Goal: Task Accomplishment & Management: Use online tool/utility

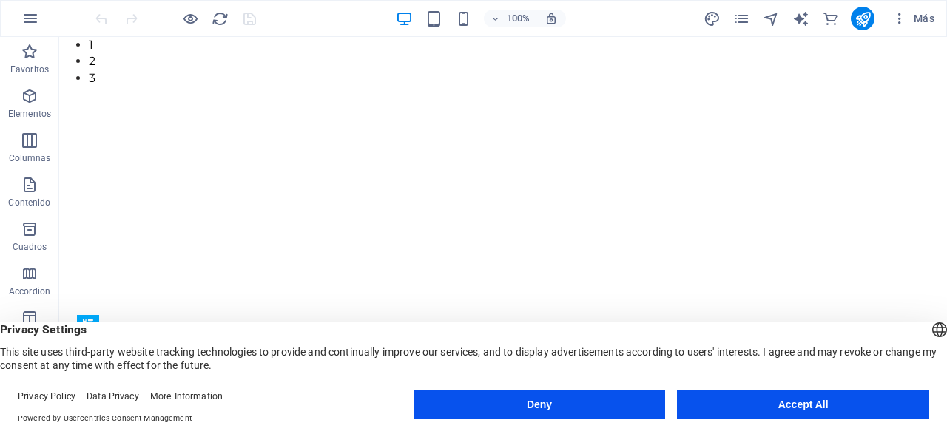
click at [795, 402] on button "Accept All" at bounding box center [803, 405] width 252 height 30
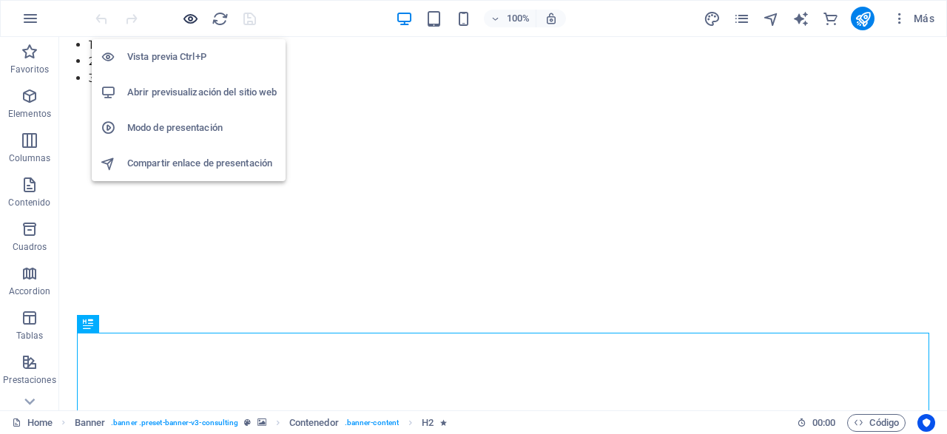
click at [196, 18] on icon "button" at bounding box center [190, 18] width 17 height 17
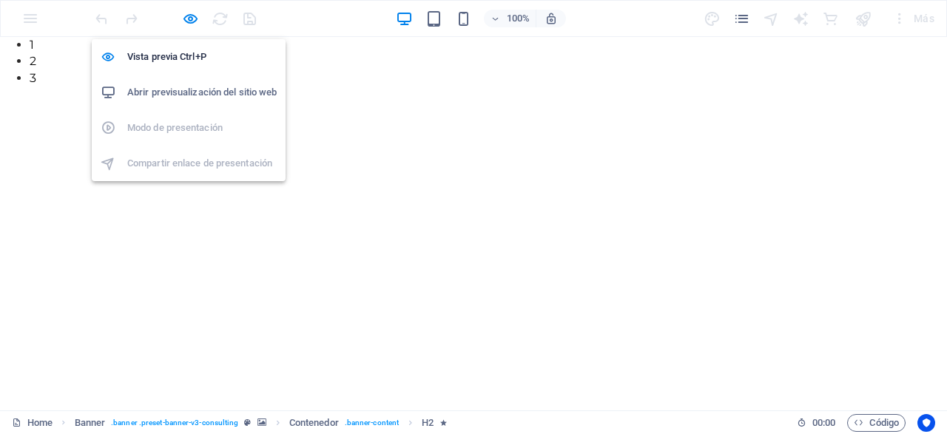
click at [212, 97] on h6 "Abrir previsualización del sitio web" at bounding box center [201, 93] width 149 height 18
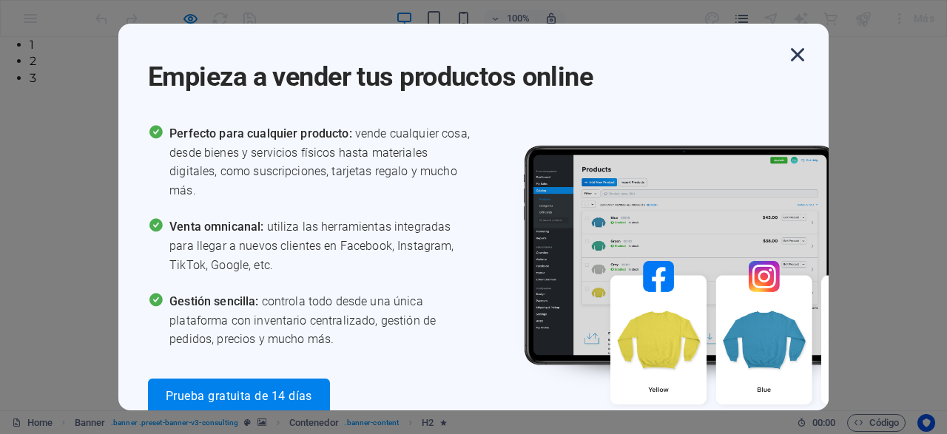
click at [804, 61] on icon "button" at bounding box center [797, 54] width 27 height 27
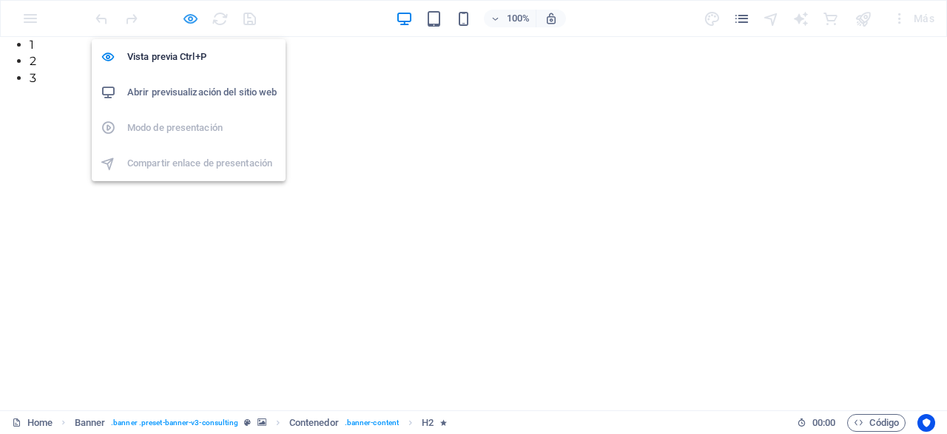
click at [186, 17] on icon "button" at bounding box center [190, 18] width 17 height 17
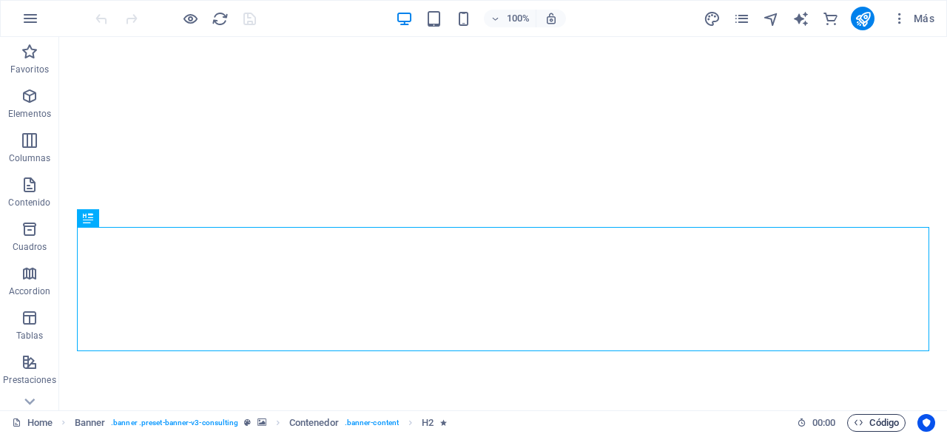
click at [875, 421] on span "Código" at bounding box center [876, 423] width 45 height 18
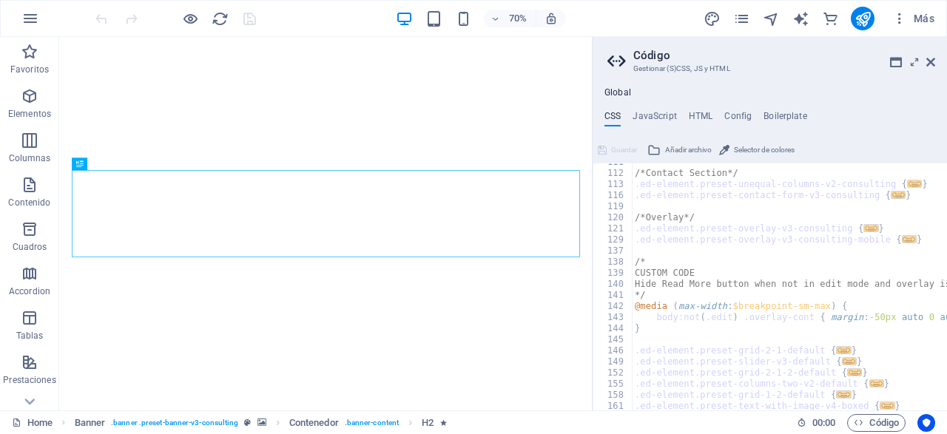
scroll to position [329, 0]
click at [662, 110] on div "Global CSS JavaScript HTML Config Boilerplate /* -------- ECO-CON TEMPLATE ----…" at bounding box center [770, 248] width 354 height 323
click at [656, 112] on h4 "JavaScript" at bounding box center [655, 119] width 44 height 16
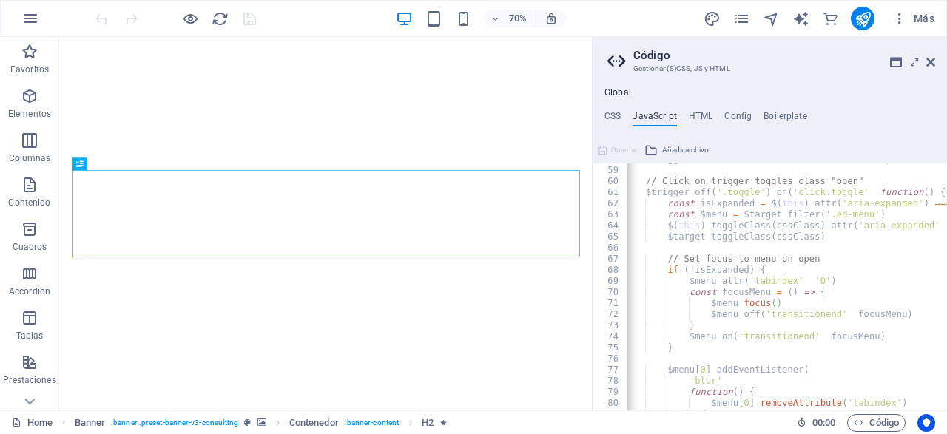
scroll to position [657, 0]
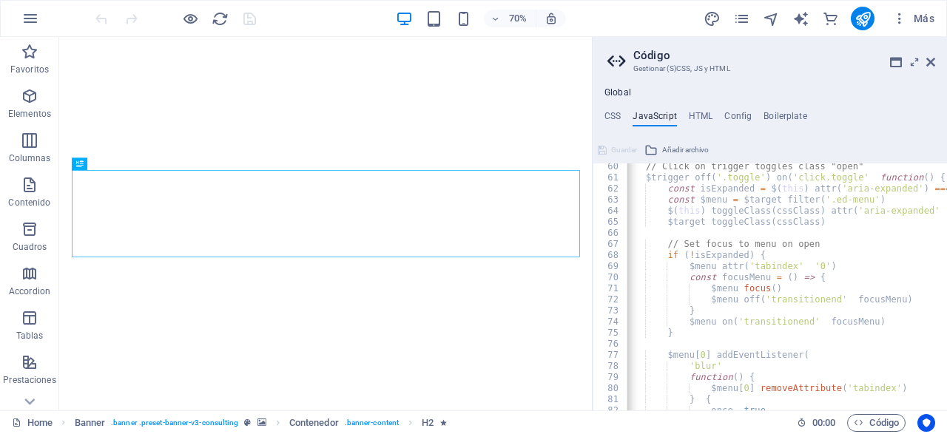
click at [869, 181] on div "// Click on trigger toggles class "open" $trigger . off ( '.toggle' ) . on ( 'c…" at bounding box center [938, 295] width 678 height 269
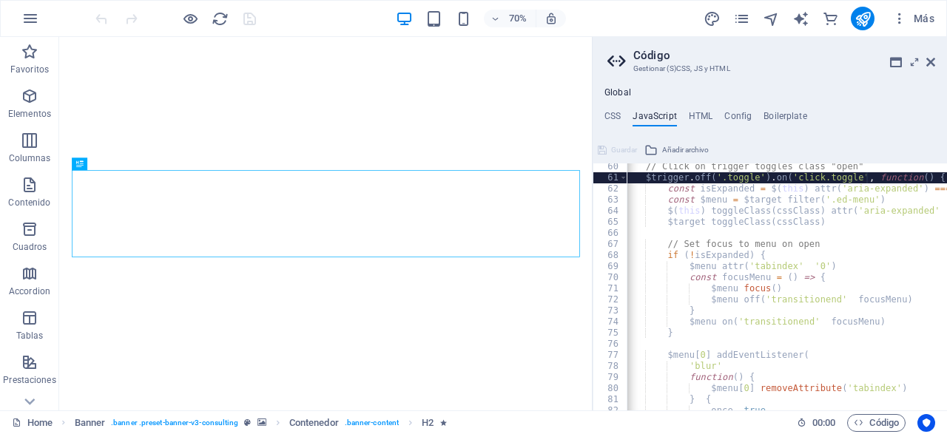
click at [860, 186] on div "// Click on trigger toggles class "open" $trigger . off ( '.toggle' ) . on ( 'c…" at bounding box center [938, 295] width 678 height 269
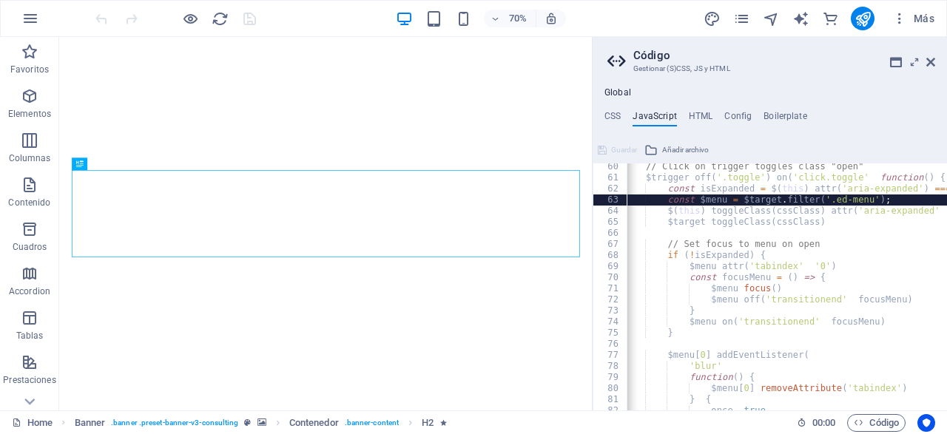
click at [841, 198] on div "// Click on trigger toggles class "open" $trigger . off ( '.toggle' ) . on ( 'c…" at bounding box center [938, 295] width 678 height 269
click at [833, 210] on div "// Click on trigger toggles class "open" $trigger . off ( '.toggle' ) . on ( 'c…" at bounding box center [938, 295] width 678 height 269
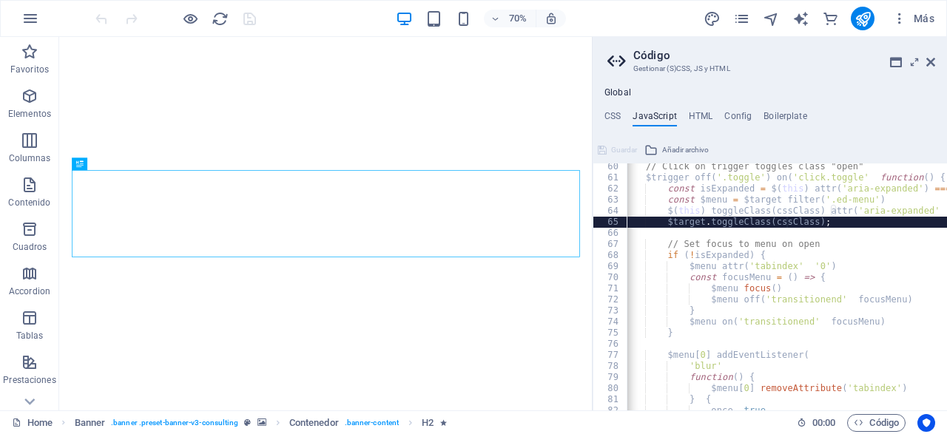
click at [785, 221] on div "// Click on trigger toggles class "open" $trigger . off ( '.toggle' ) . on ( 'c…" at bounding box center [938, 295] width 678 height 269
click at [759, 244] on div "// Click on trigger toggles class "open" $trigger . off ( '.toggle' ) . on ( 'c…" at bounding box center [938, 295] width 678 height 269
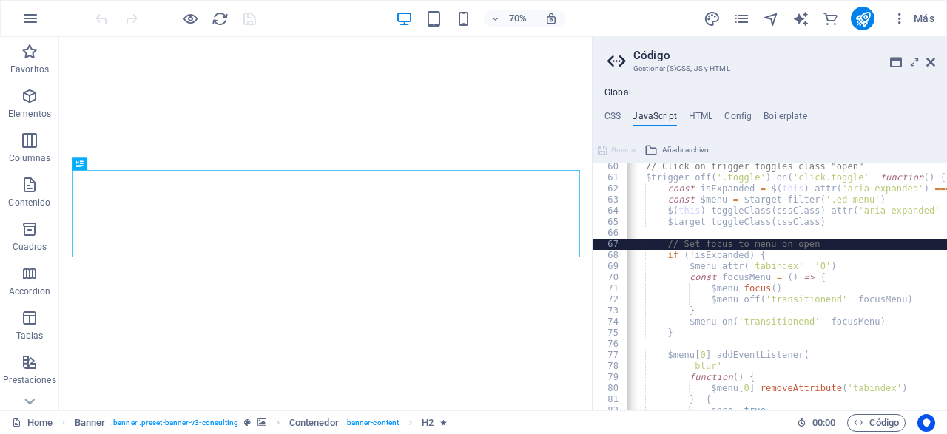
click at [747, 258] on div "// Click on trigger toggles class "open" $trigger . off ( '.toggle' ) . on ( 'c…" at bounding box center [938, 295] width 678 height 269
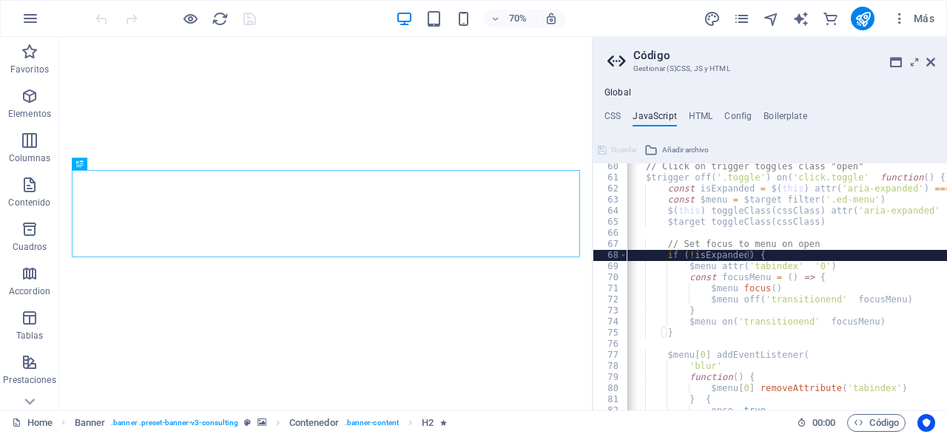
click at [750, 264] on div "// Click on trigger toggles class "open" $trigger . off ( '.toggle' ) . on ( 'c…" at bounding box center [938, 295] width 678 height 269
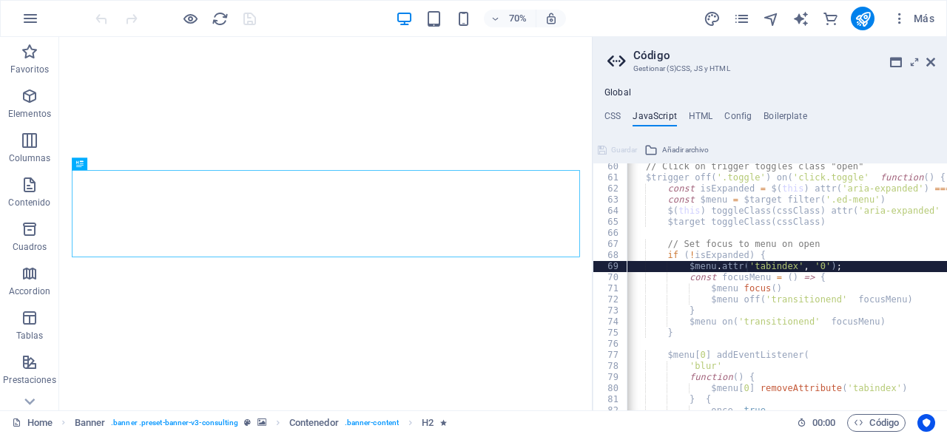
click at [746, 277] on div "// Click on trigger toggles class "open" $trigger . off ( '.toggle' ) . on ( 'c…" at bounding box center [938, 295] width 678 height 269
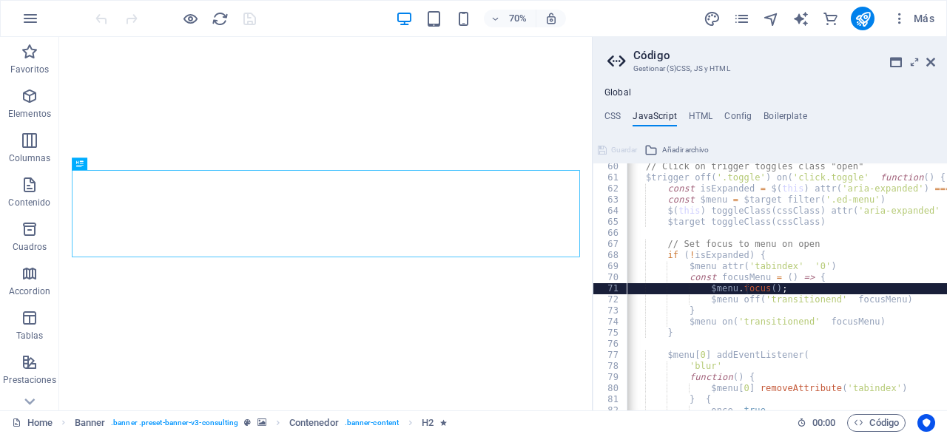
click at [747, 289] on div "// Click on trigger toggles class "open" $trigger . off ( '.toggle' ) . on ( 'c…" at bounding box center [938, 295] width 678 height 269
click at [749, 296] on div "// Click on trigger toggles class "open" $trigger . off ( '.toggle' ) . on ( 'c…" at bounding box center [938, 295] width 678 height 269
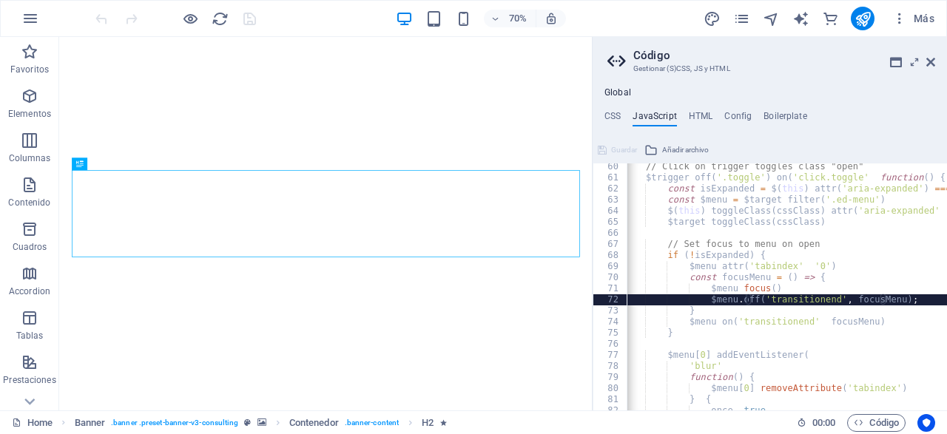
click at [735, 323] on div "// Click on trigger toggles class "open" $trigger . off ( '.toggle' ) . on ( 'c…" at bounding box center [938, 295] width 678 height 269
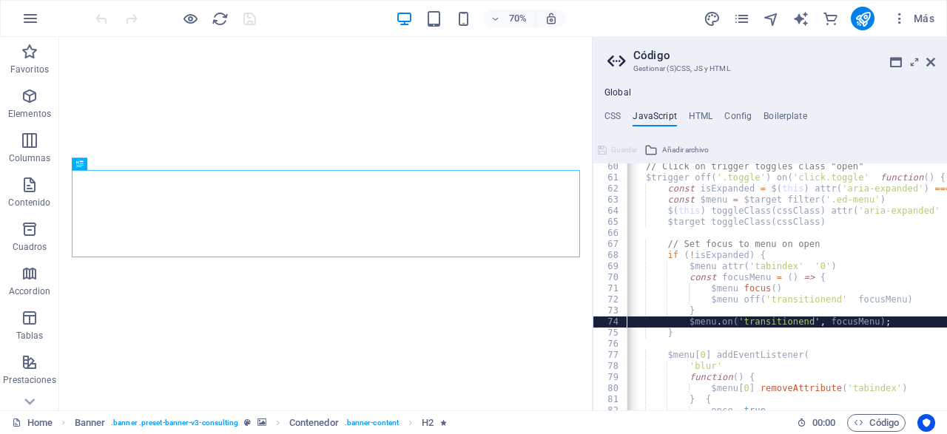
click at [729, 359] on div "// Click on trigger toggles class "open" $trigger . off ( '.toggle' ) . on ( 'c…" at bounding box center [938, 295] width 678 height 269
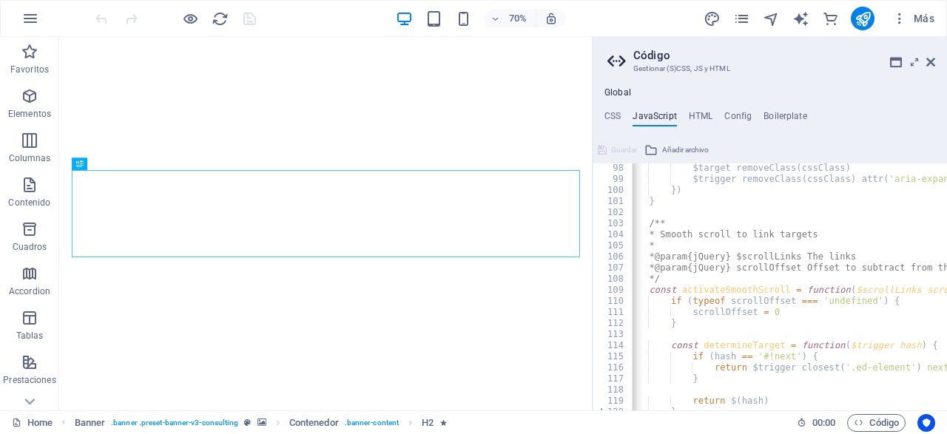
scroll to position [1076, 0]
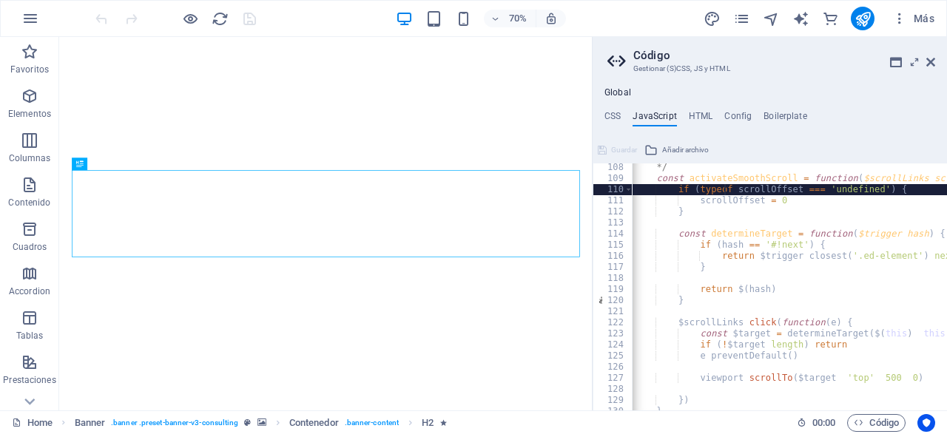
scroll to position [1189, 0]
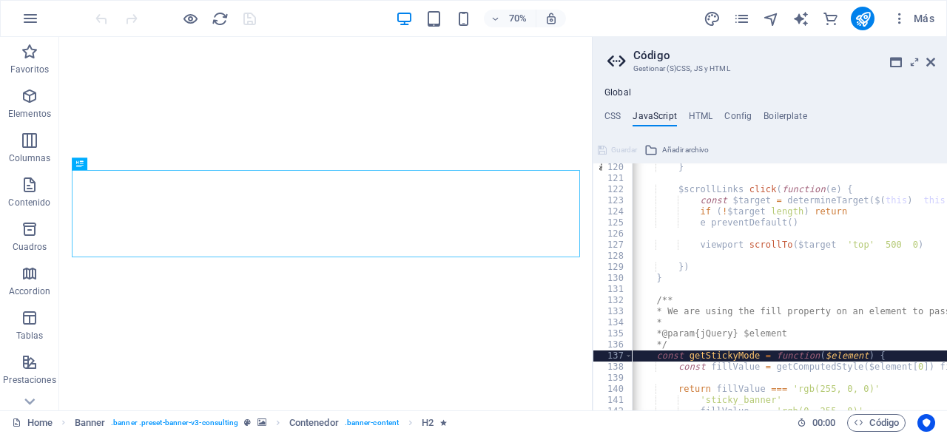
type textarea "const fillValue = getComputedStyle($element[0]).fill;"
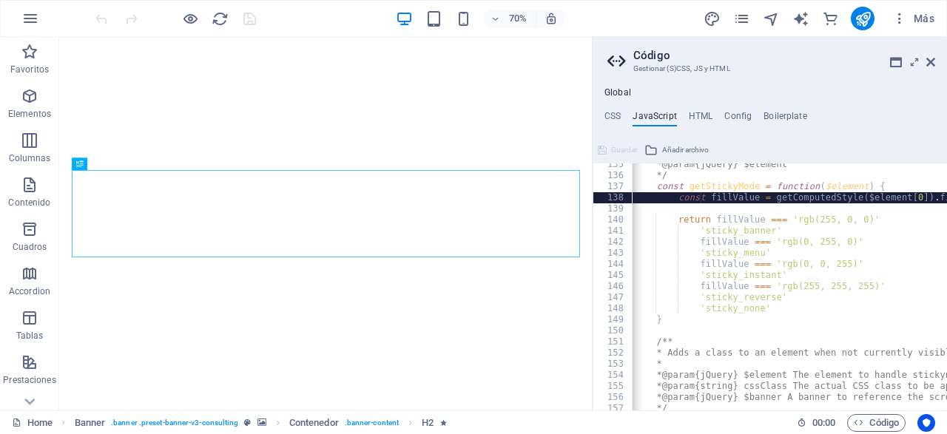
scroll to position [1497, 0]
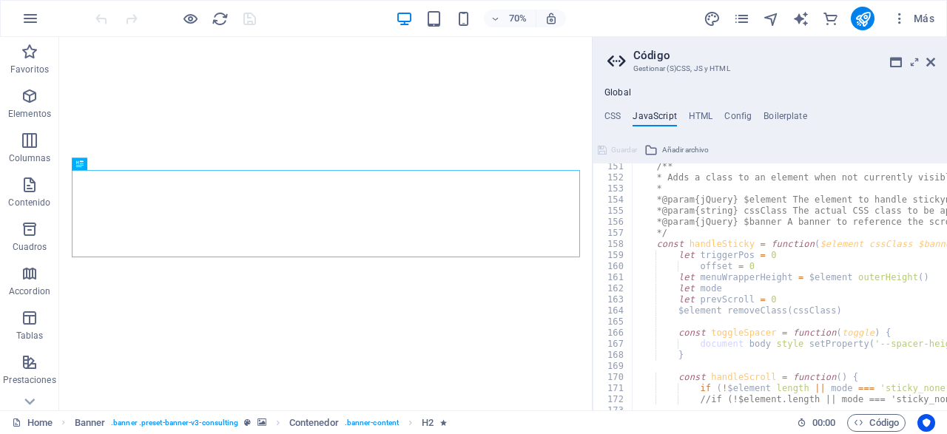
scroll to position [1694, 0]
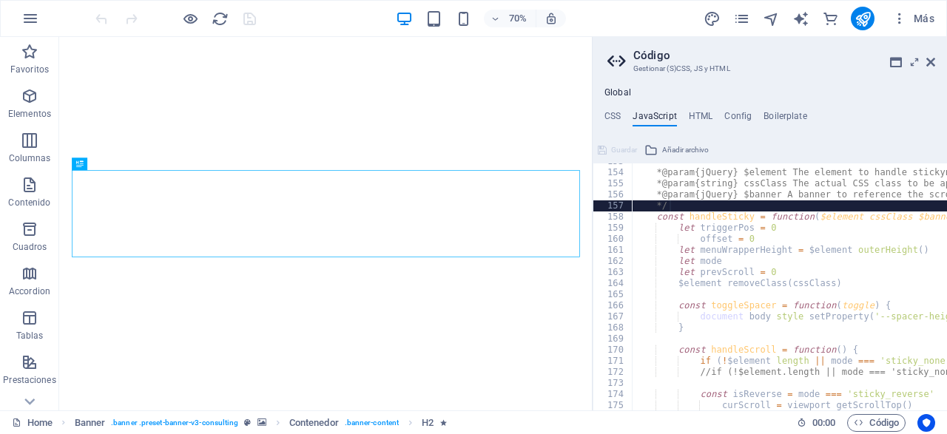
type textarea "let mode;"
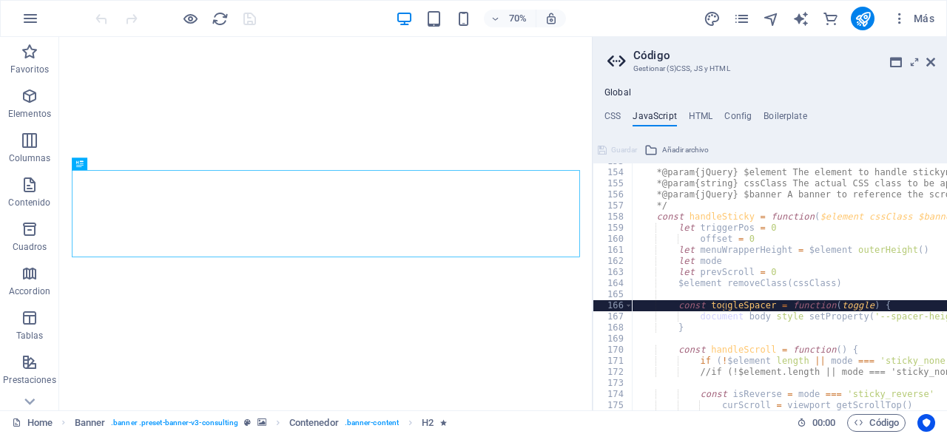
type textarea "const toggleSpacer = function(toggle) {"
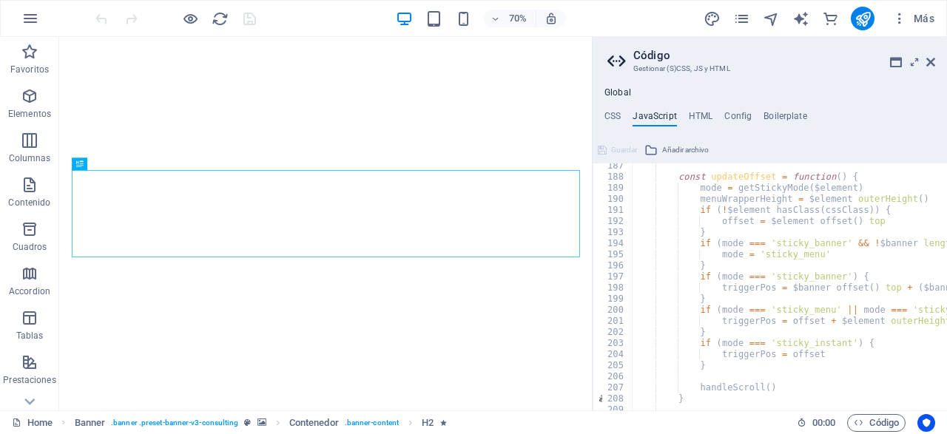
scroll to position [2089, 0]
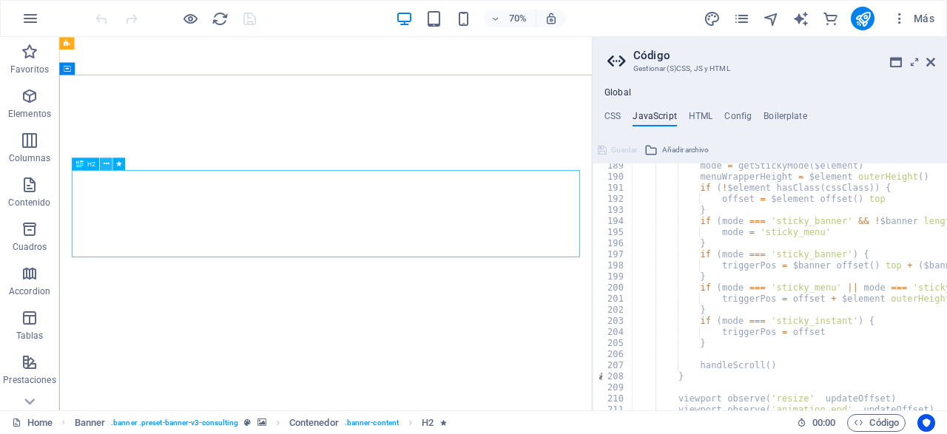
click at [105, 160] on icon at bounding box center [106, 163] width 6 height 11
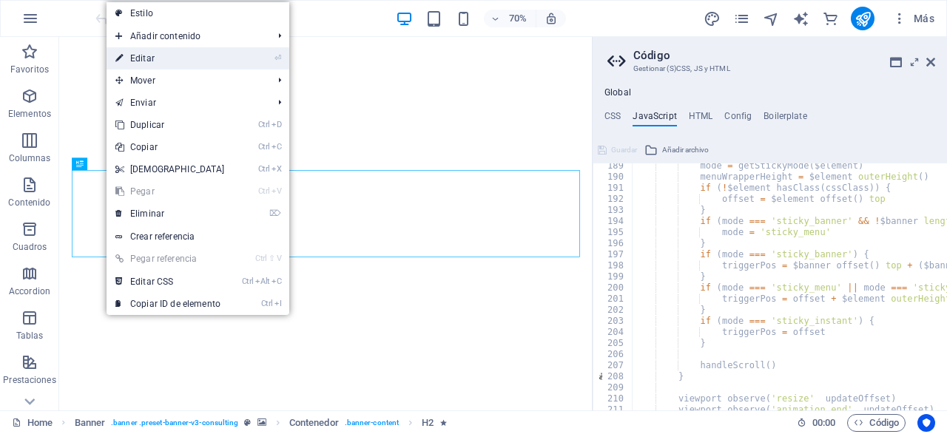
click at [190, 61] on link "⏎ Editar" at bounding box center [170, 58] width 127 height 22
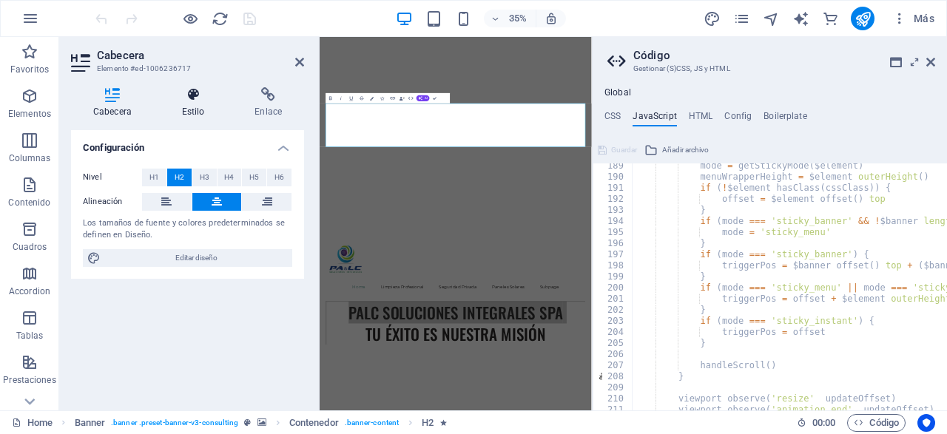
click at [192, 107] on h4 "Estilo" at bounding box center [196, 102] width 73 height 31
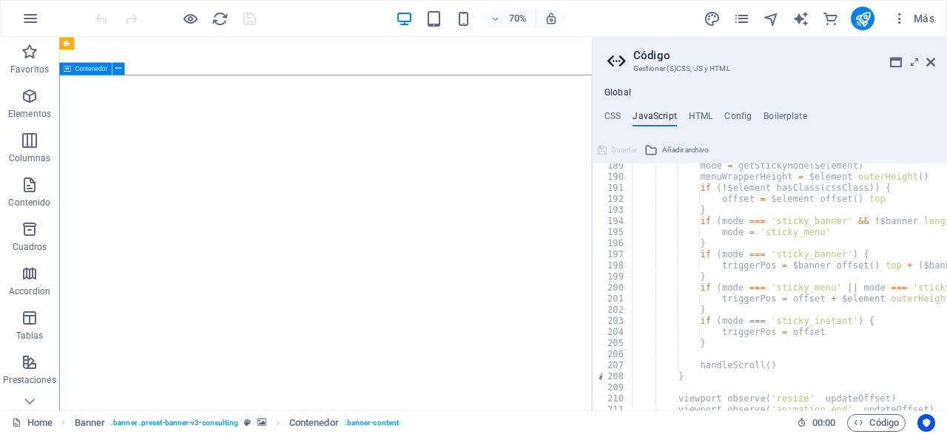
scroll to position [0, 0]
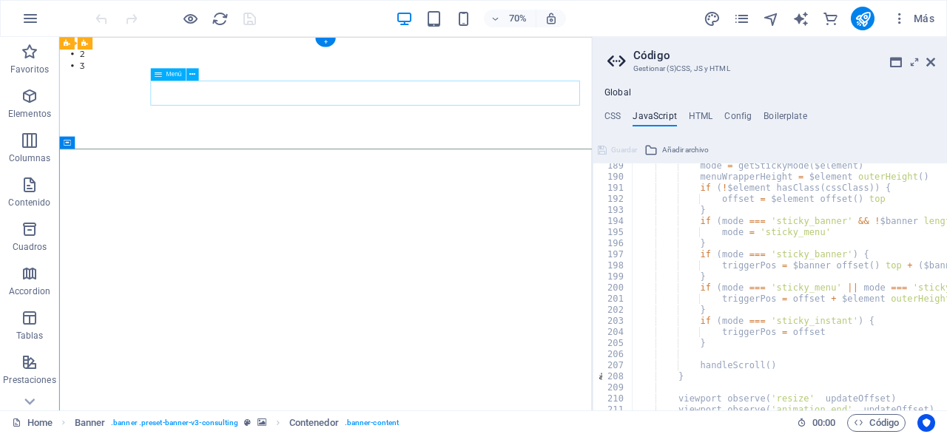
click at [191, 76] on icon at bounding box center [192, 74] width 6 height 11
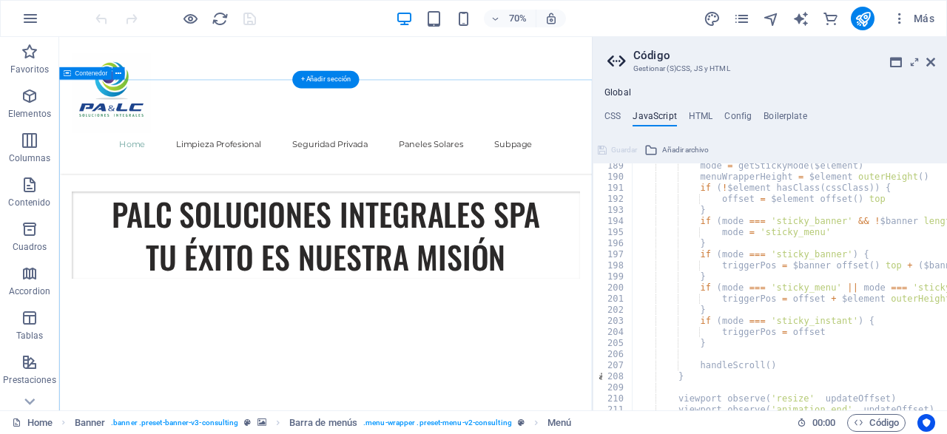
scroll to position [606, 0]
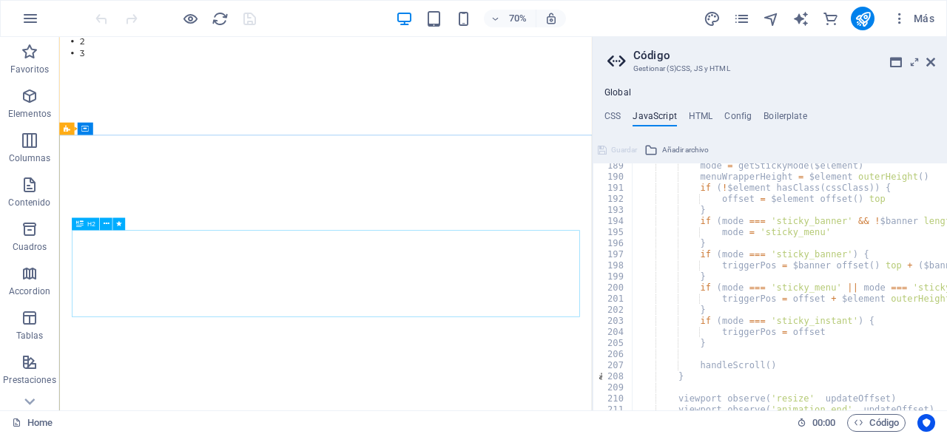
scroll to position [0, 0]
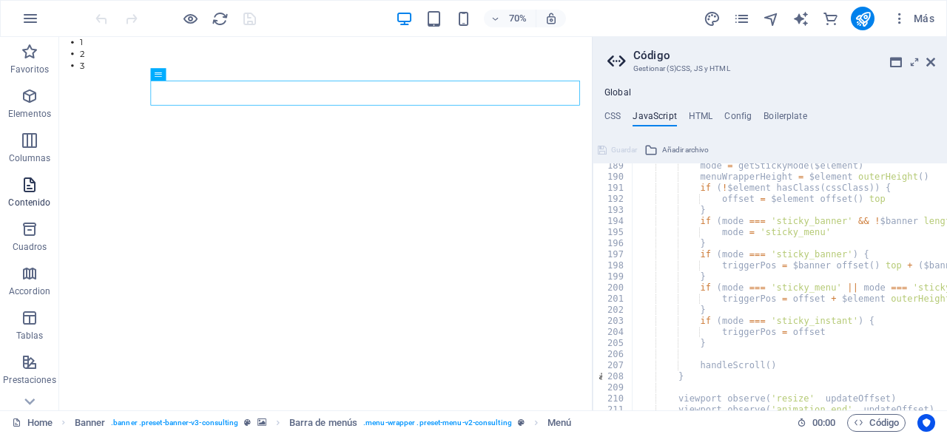
click at [19, 197] on span "Contenido" at bounding box center [29, 194] width 59 height 36
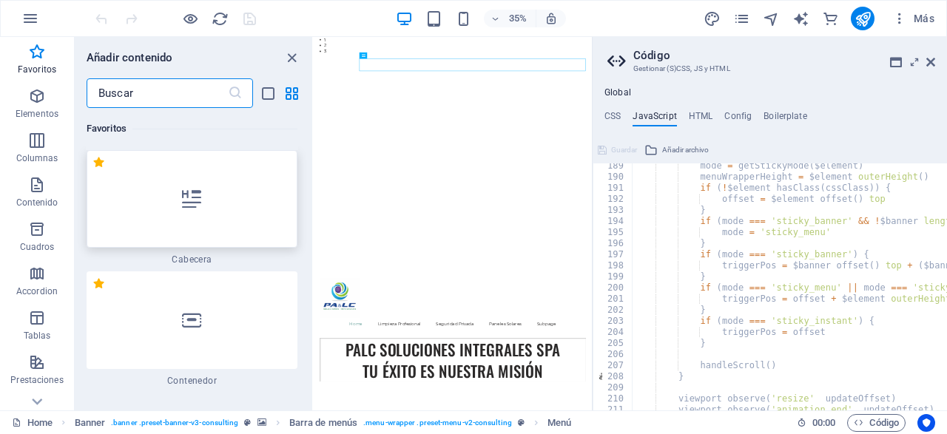
click at [151, 220] on div at bounding box center [192, 199] width 211 height 98
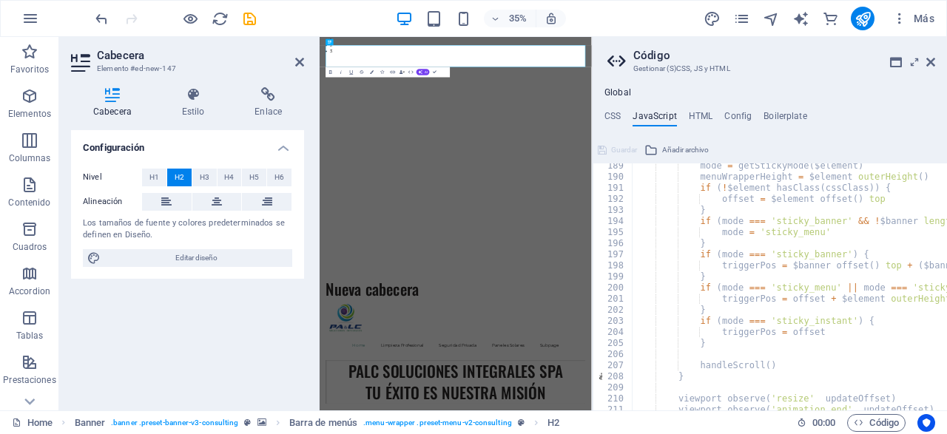
click at [218, 304] on div "Configuración Nivel H1 H2 H3 H4 H5 H6 Alineación Los tamaños de fuente y colore…" at bounding box center [187, 264] width 233 height 269
click at [235, 54] on h2 "Cabecera" at bounding box center [200, 55] width 207 height 13
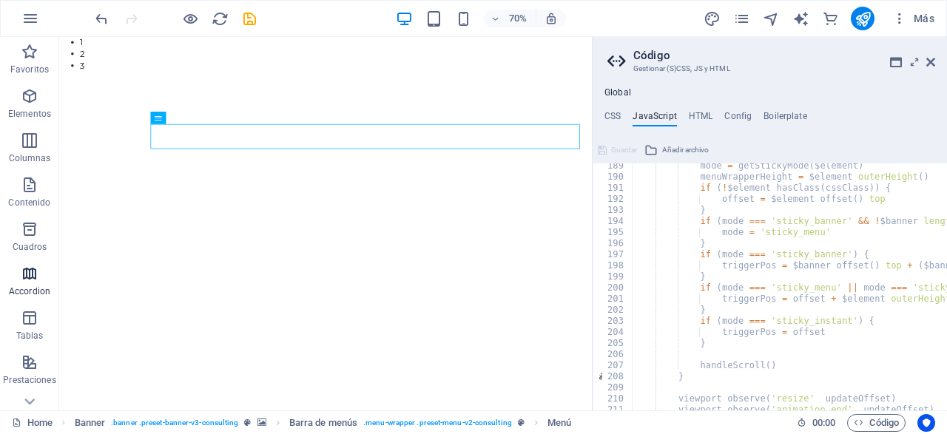
click at [24, 276] on icon "button" at bounding box center [30, 274] width 18 height 18
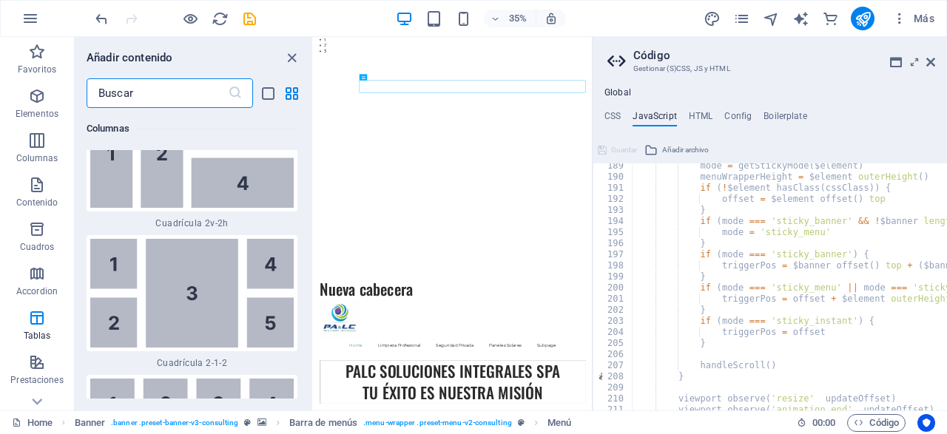
scroll to position [4598, 0]
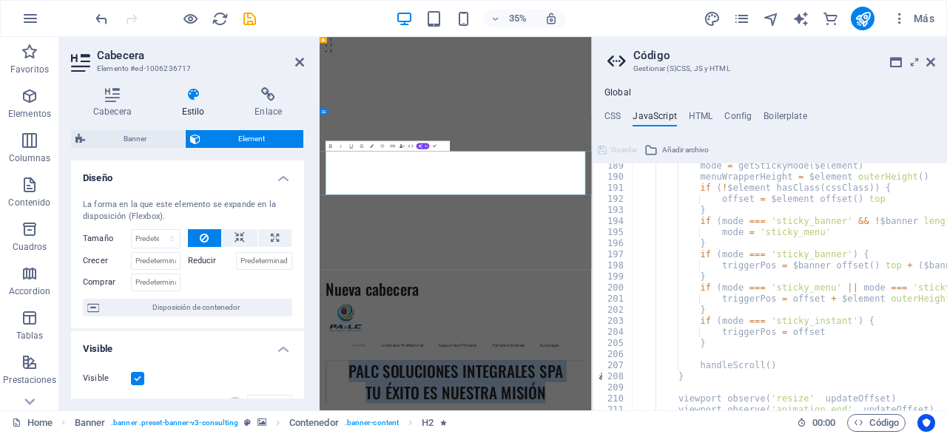
drag, startPoint x: 414, startPoint y: 384, endPoint x: 1091, endPoint y: 459, distance: 680.4
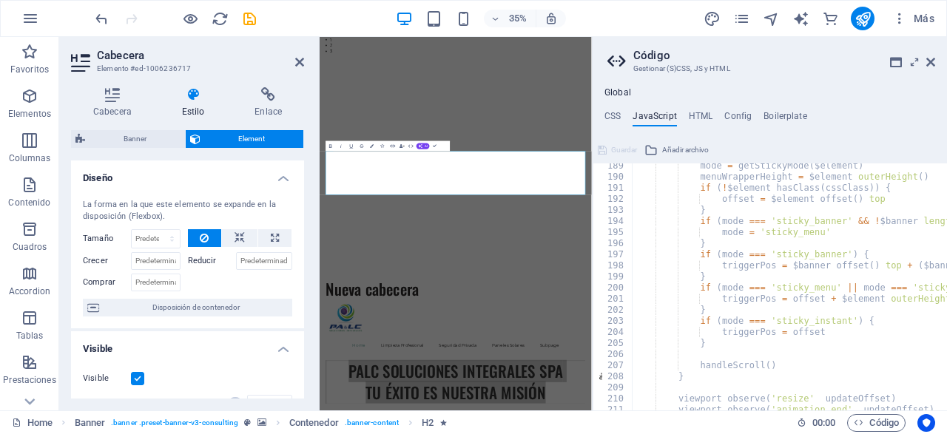
click at [225, 136] on span "Element" at bounding box center [252, 139] width 95 height 18
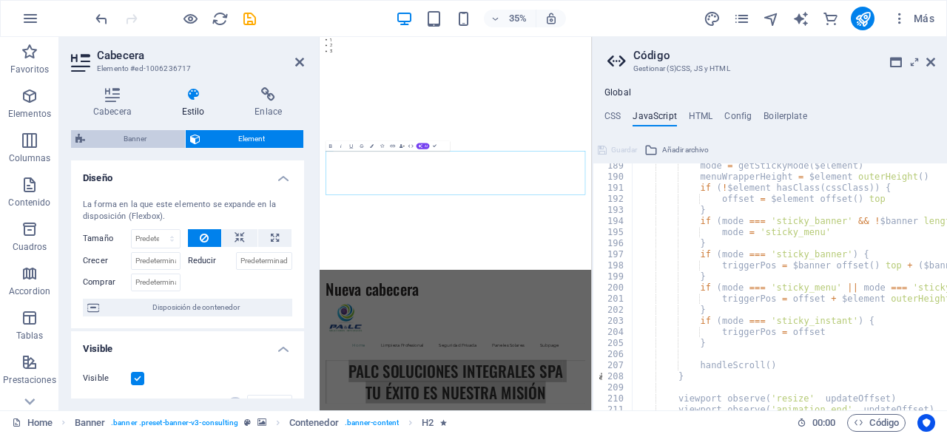
click at [148, 141] on span "Banner" at bounding box center [135, 139] width 91 height 18
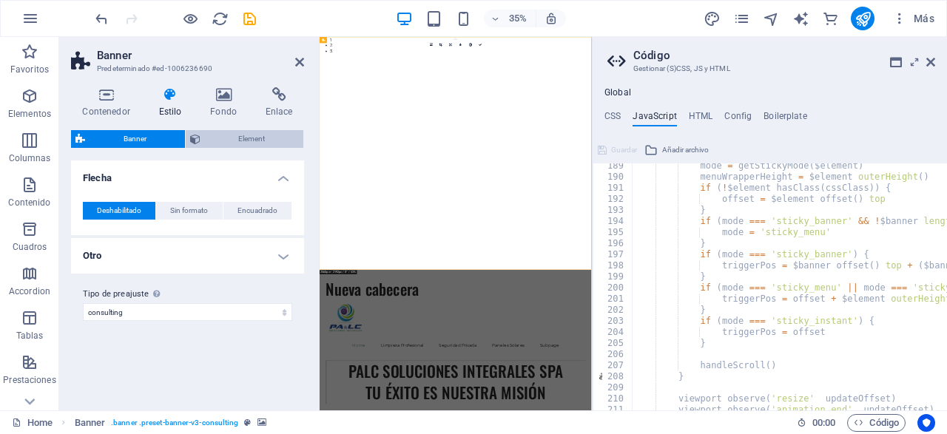
click at [226, 140] on span "Element" at bounding box center [252, 139] width 95 height 18
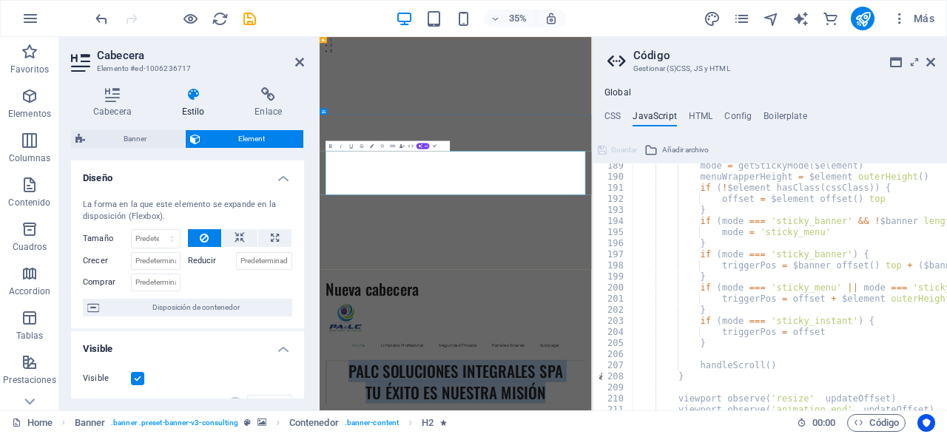
drag, startPoint x: 411, startPoint y: 395, endPoint x: 1027, endPoint y: 450, distance: 618.0
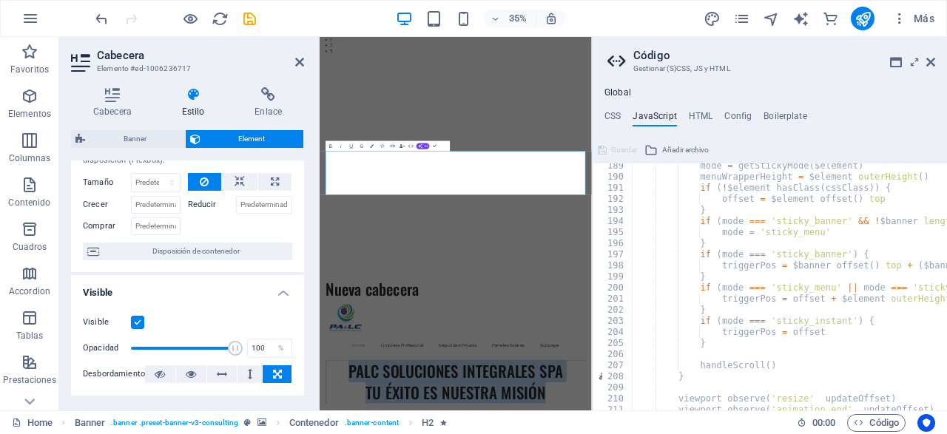
scroll to position [0, 0]
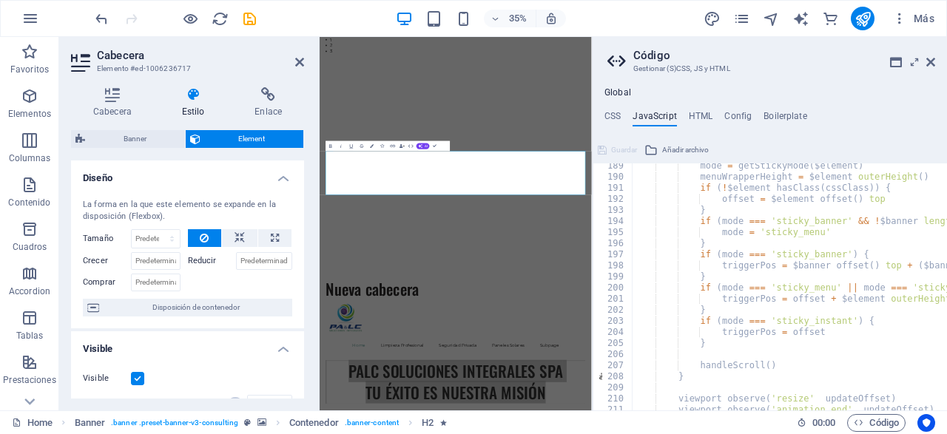
click at [660, 21] on div "35% Más" at bounding box center [516, 19] width 848 height 24
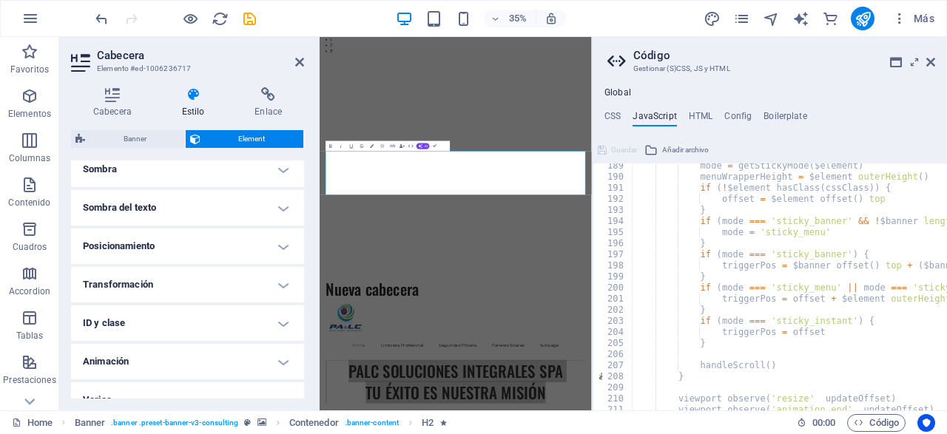
scroll to position [398, 0]
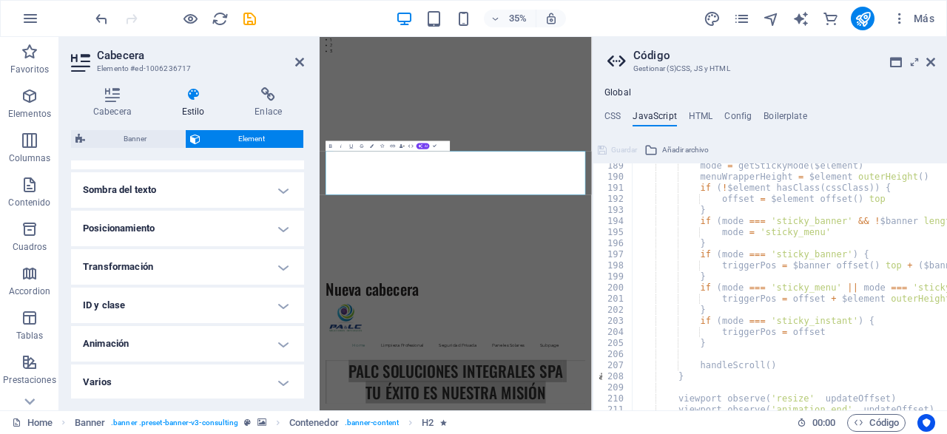
click at [280, 350] on h4 "Animación" at bounding box center [187, 344] width 233 height 36
click at [213, 357] on span "Vista previa" at bounding box center [210, 362] width 36 height 18
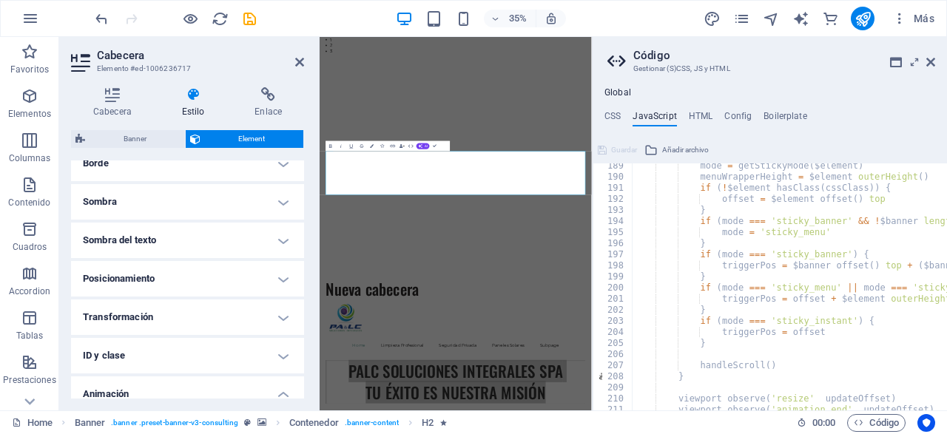
scroll to position [299, 0]
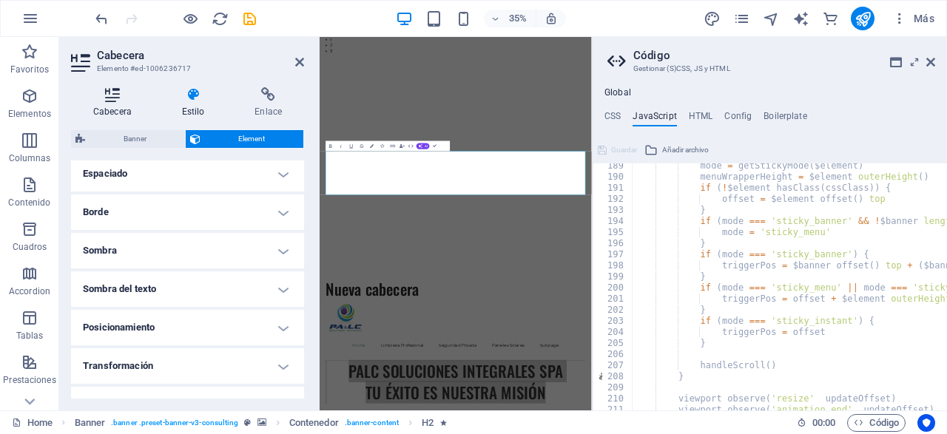
click at [118, 104] on h4 "Cabecera" at bounding box center [115, 102] width 89 height 31
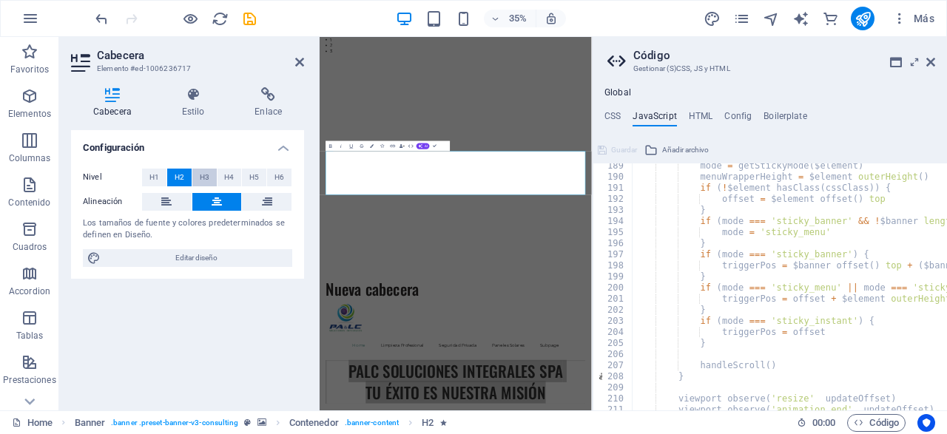
click at [212, 178] on button "H3" at bounding box center [204, 178] width 24 height 18
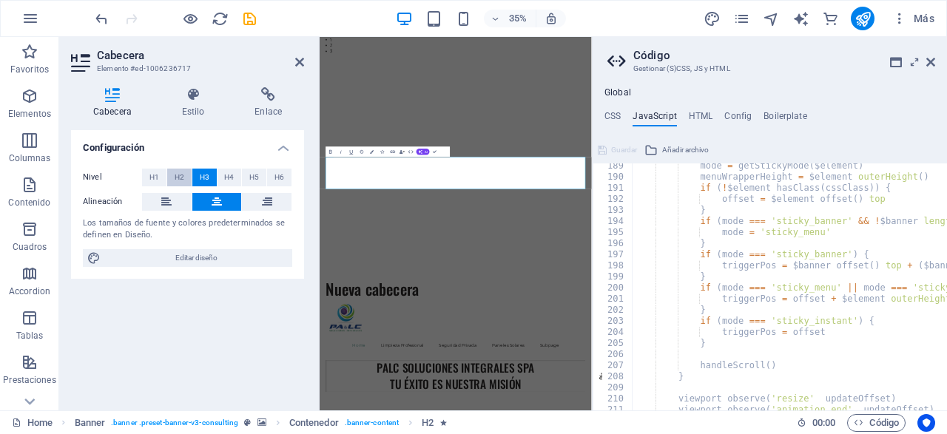
click at [183, 175] on span "H2" at bounding box center [180, 178] width 10 height 18
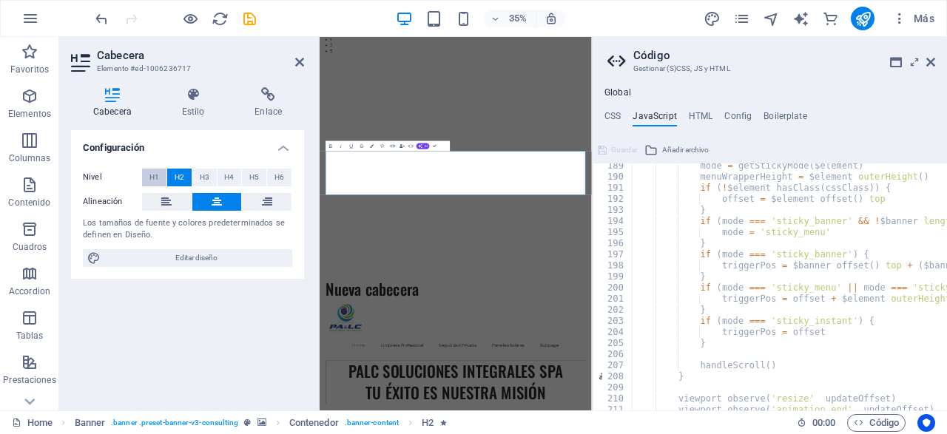
click at [164, 173] on button "H1" at bounding box center [154, 178] width 24 height 18
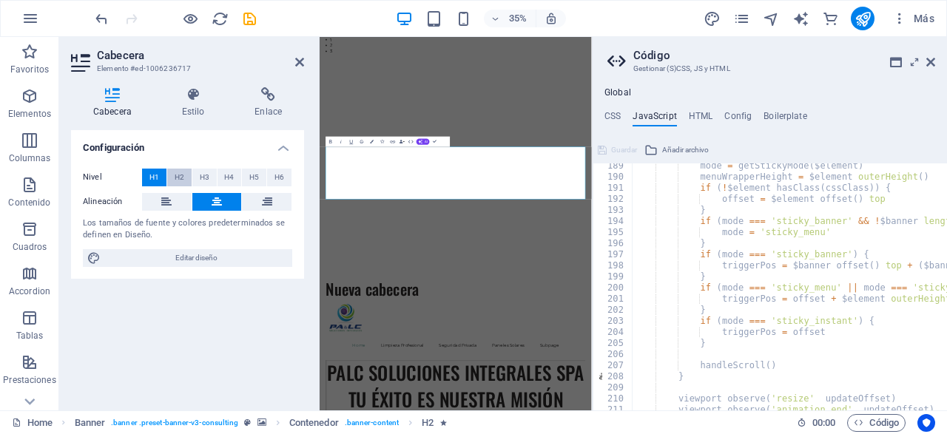
click at [183, 175] on span "H2" at bounding box center [180, 178] width 10 height 18
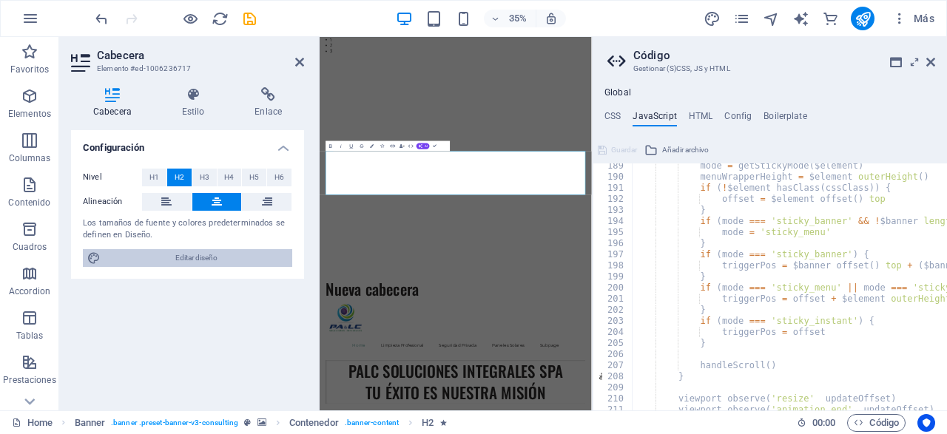
click at [194, 257] on span "Editar diseño" at bounding box center [196, 258] width 183 height 18
select select "px"
select select "400"
select select "px"
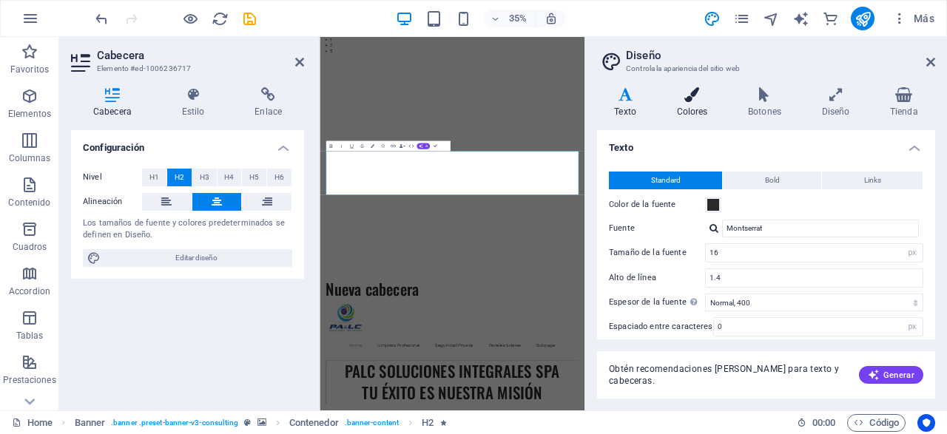
click at [693, 104] on h4 "Colores" at bounding box center [695, 102] width 72 height 31
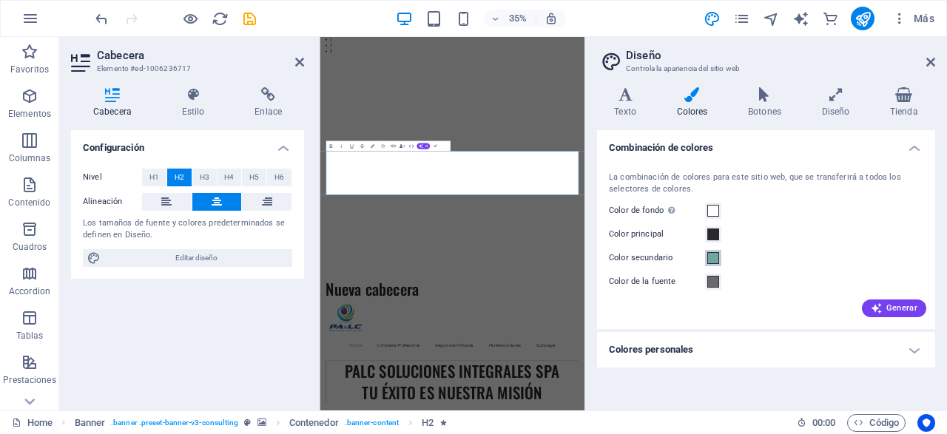
click at [713, 256] on span at bounding box center [713, 258] width 12 height 12
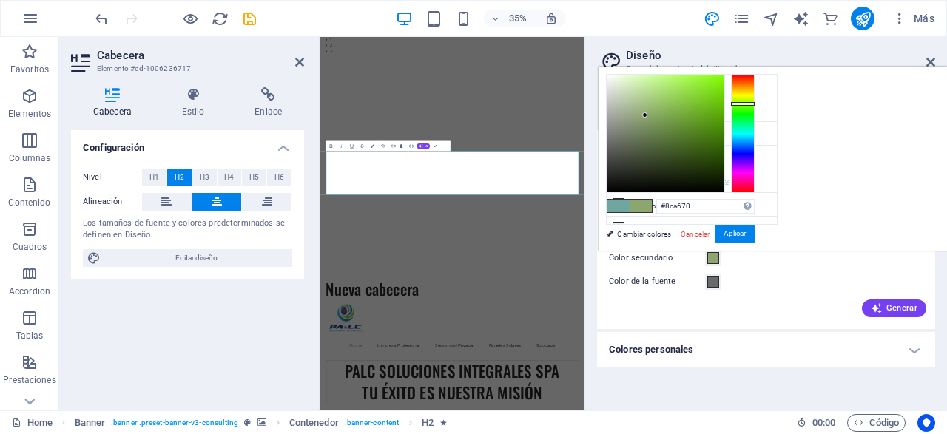
click at [755, 103] on div at bounding box center [743, 134] width 24 height 118
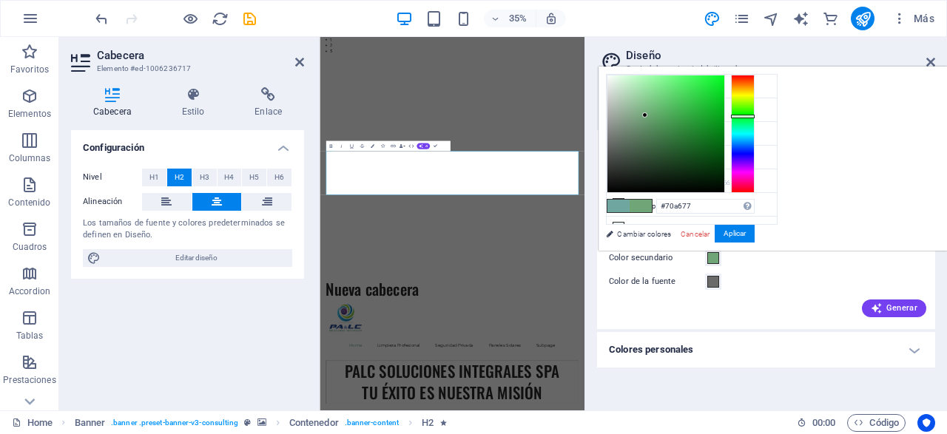
click at [755, 115] on div at bounding box center [743, 134] width 24 height 118
click at [755, 233] on button "Aplicar" at bounding box center [735, 234] width 40 height 18
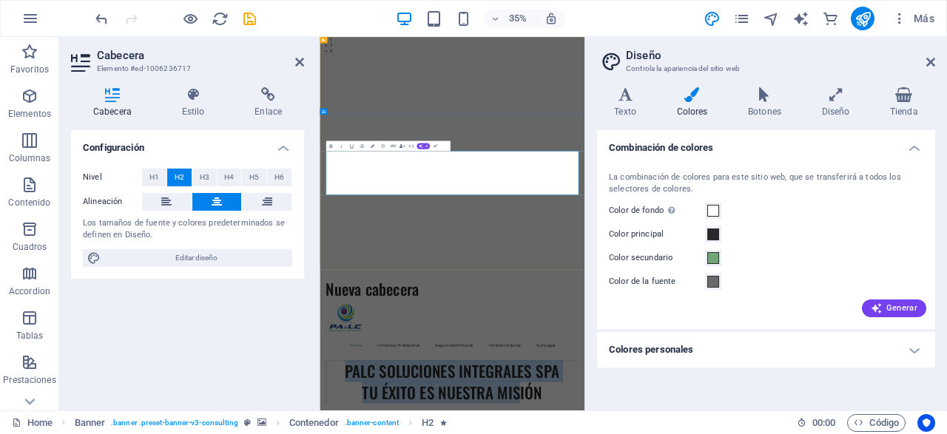
drag, startPoint x: 377, startPoint y: 400, endPoint x: 896, endPoint y: 470, distance: 523.4
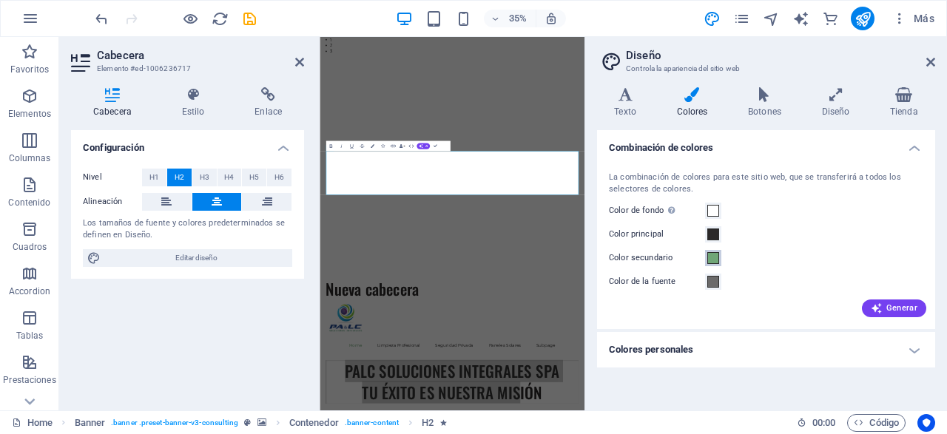
click at [710, 260] on span at bounding box center [713, 258] width 12 height 12
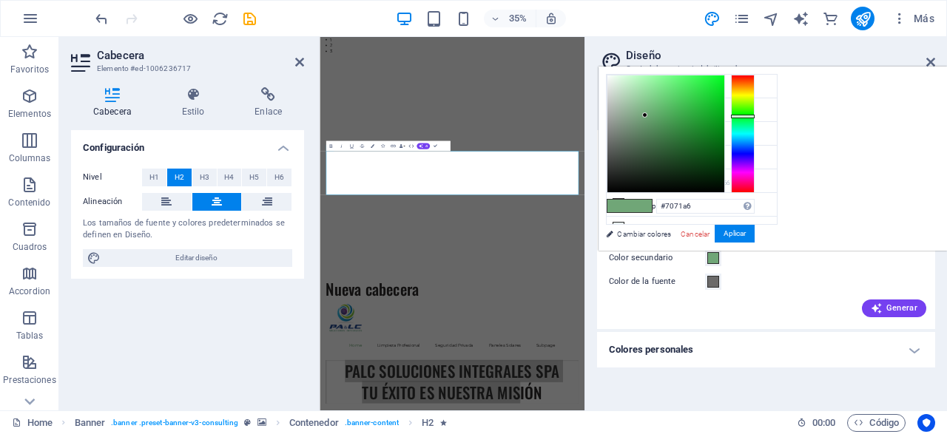
click at [755, 152] on div at bounding box center [743, 134] width 24 height 118
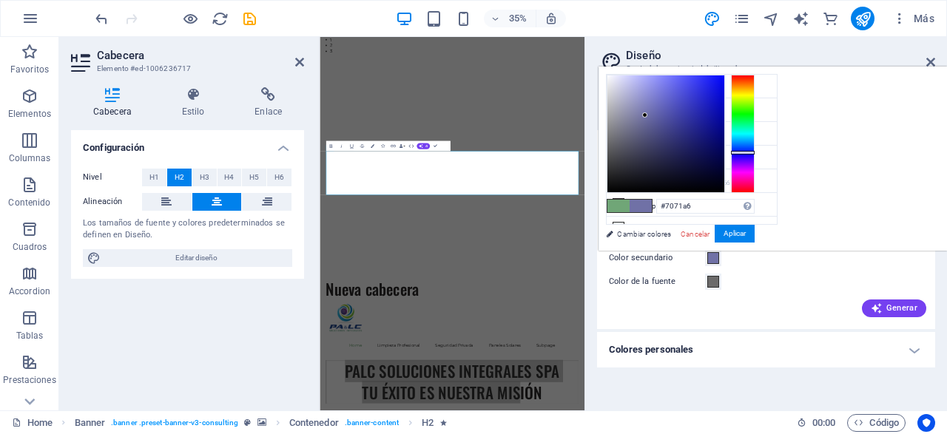
type input "#7089a6"
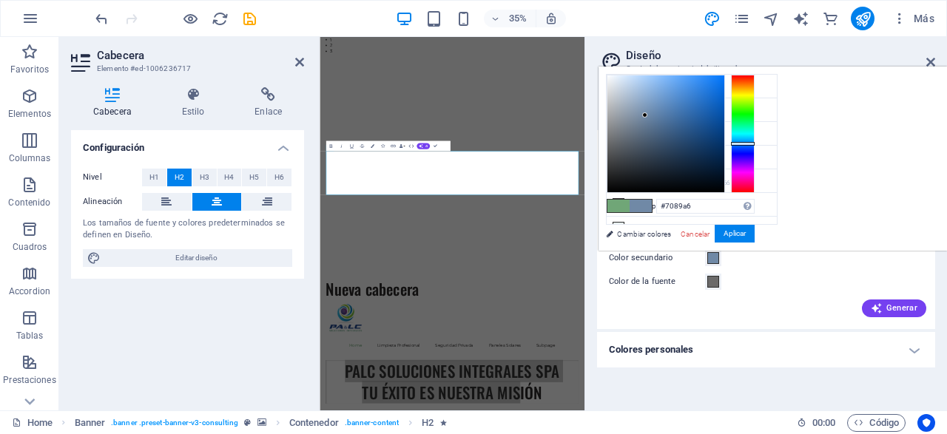
click at [755, 143] on div at bounding box center [743, 134] width 24 height 118
click at [755, 229] on button "Aplicar" at bounding box center [735, 234] width 40 height 18
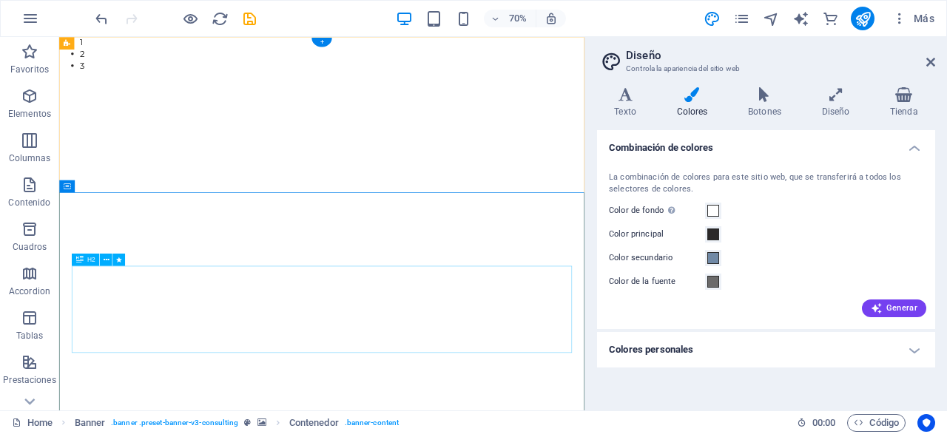
click at [192, 119] on icon at bounding box center [192, 117] width 6 height 11
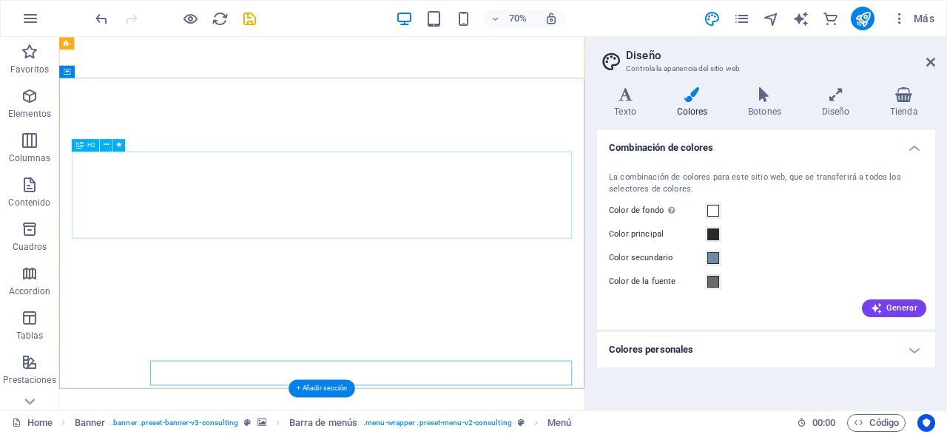
scroll to position [0, 0]
